Goal: Information Seeking & Learning: Learn about a topic

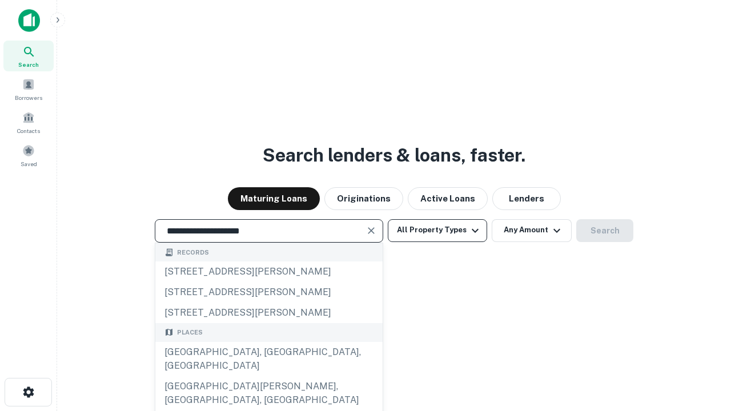
click at [269, 377] on div "[GEOGRAPHIC_DATA], [GEOGRAPHIC_DATA], [GEOGRAPHIC_DATA]" at bounding box center [268, 359] width 227 height 34
click at [438, 230] on button "All Property Types" at bounding box center [437, 230] width 99 height 23
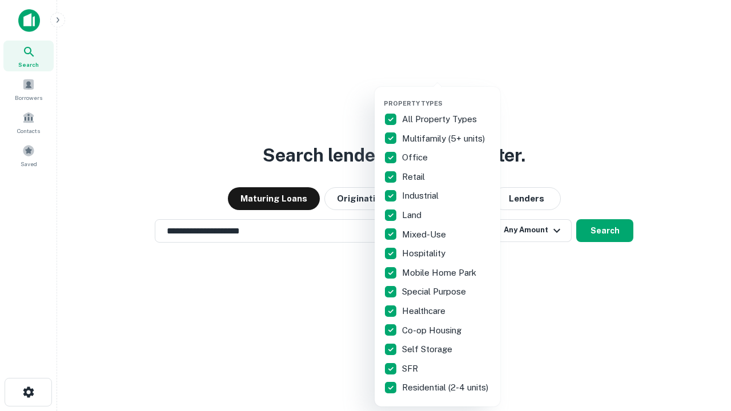
type input "**********"
click at [447, 96] on button "button" at bounding box center [447, 96] width 126 height 1
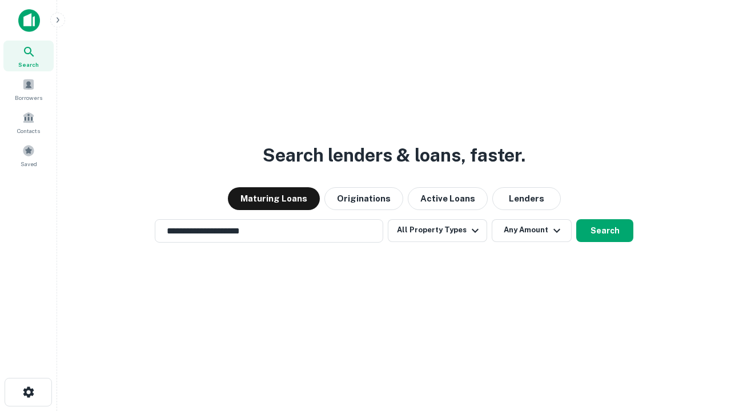
scroll to position [7, 138]
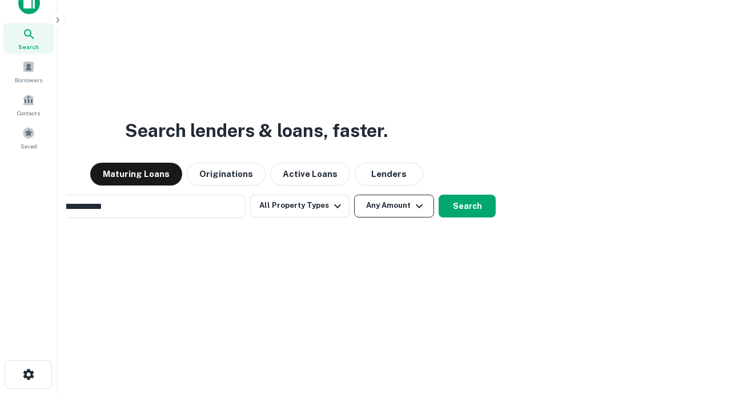
click at [354, 195] on button "Any Amount" at bounding box center [394, 206] width 80 height 23
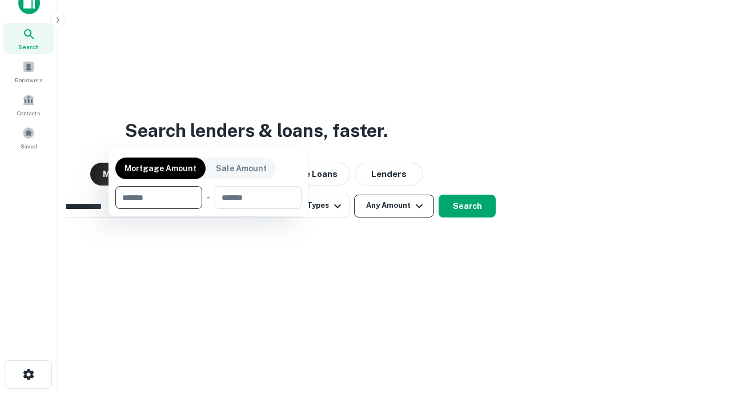
scroll to position [18, 0]
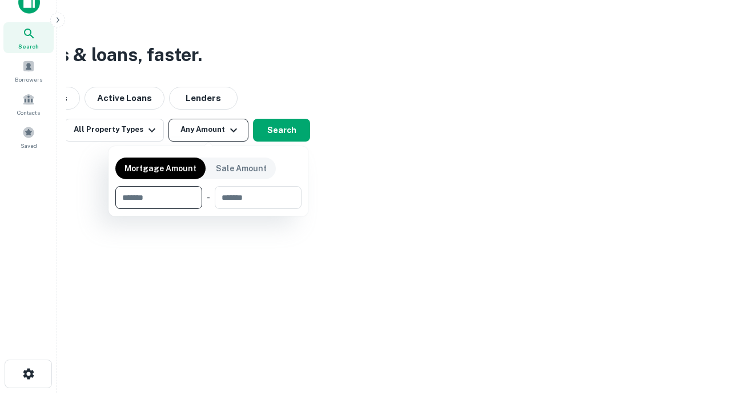
type input "*******"
click at [209, 209] on button "button" at bounding box center [208, 209] width 186 height 1
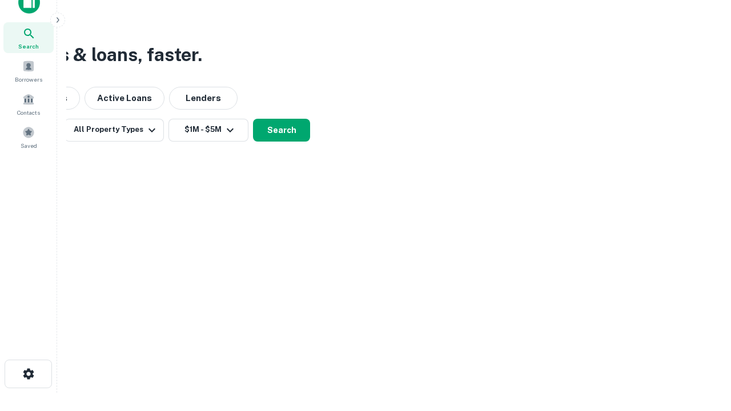
scroll to position [7, 211]
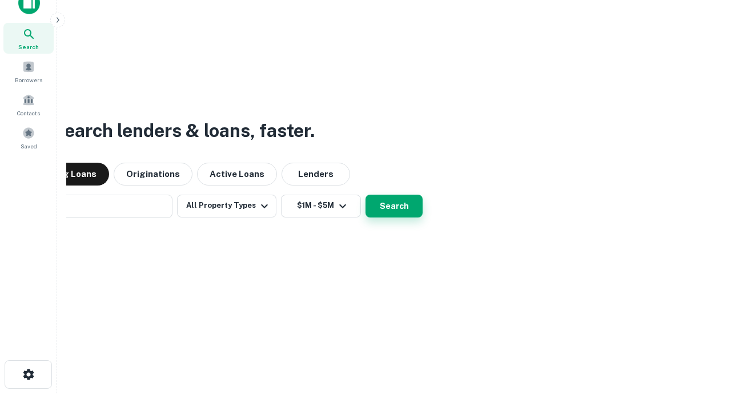
click at [366, 195] on button "Search" at bounding box center [394, 206] width 57 height 23
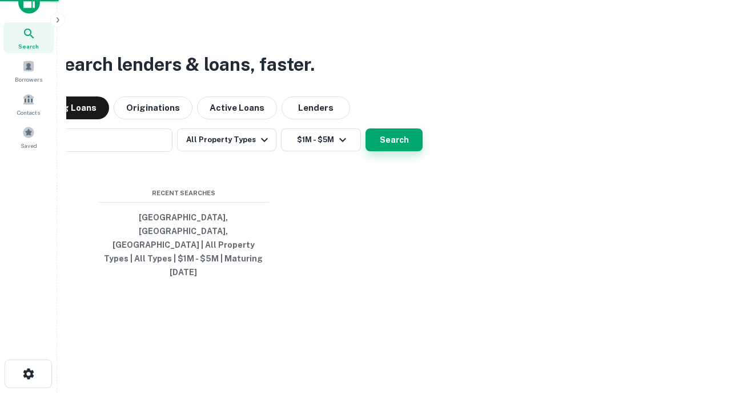
scroll to position [30, 323]
